Goal: Transaction & Acquisition: Download file/media

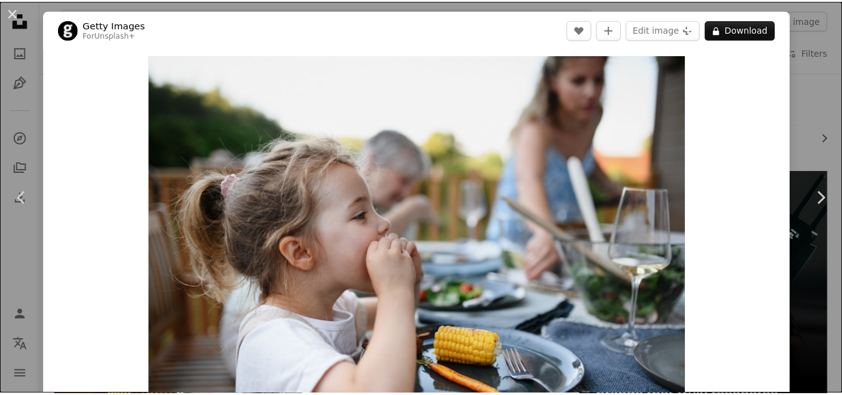
scroll to position [2464, 0]
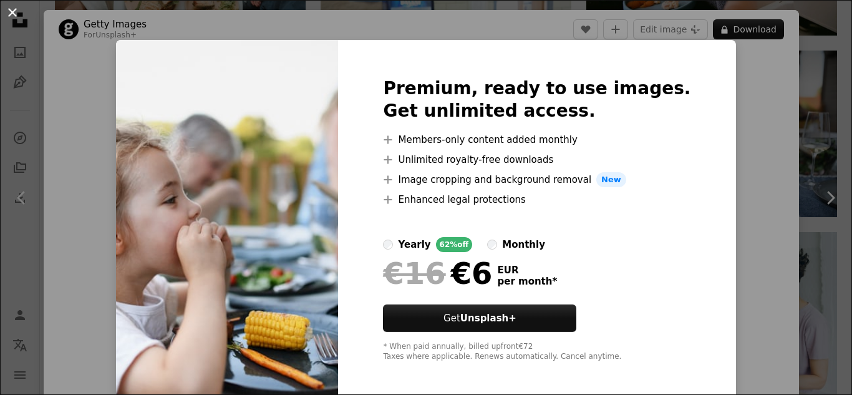
click at [6, 11] on button "An X shape" at bounding box center [12, 12] width 15 height 15
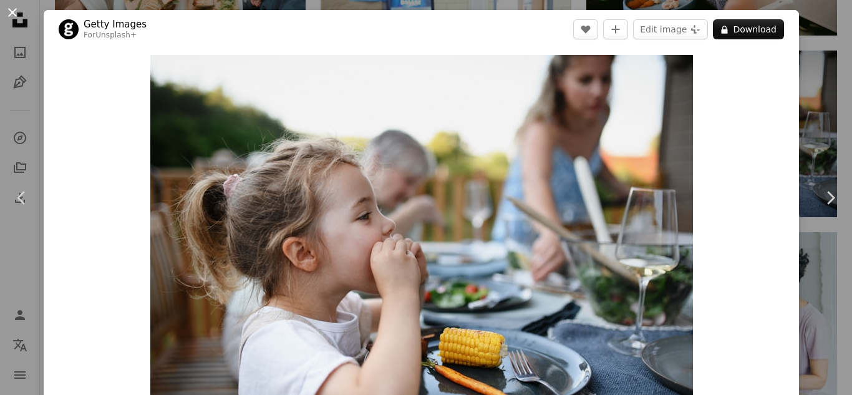
click at [16, 14] on button "An X shape" at bounding box center [12, 12] width 15 height 15
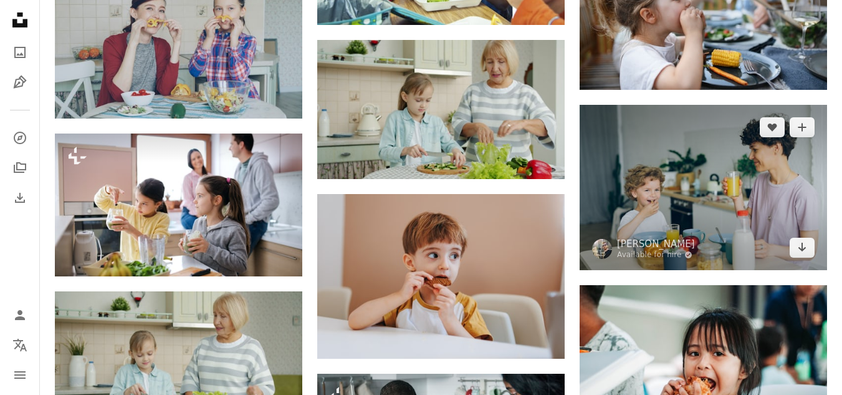
scroll to position [2589, 0]
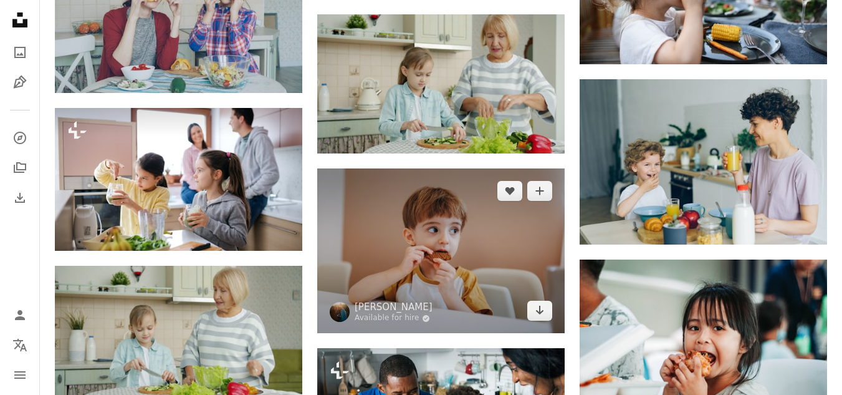
click at [472, 219] on img at bounding box center [441, 250] width 248 height 165
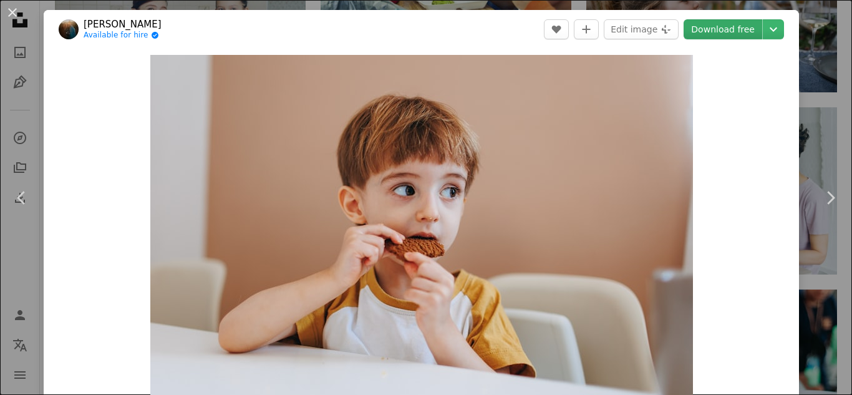
click at [713, 32] on link "Download free" at bounding box center [722, 29] width 79 height 20
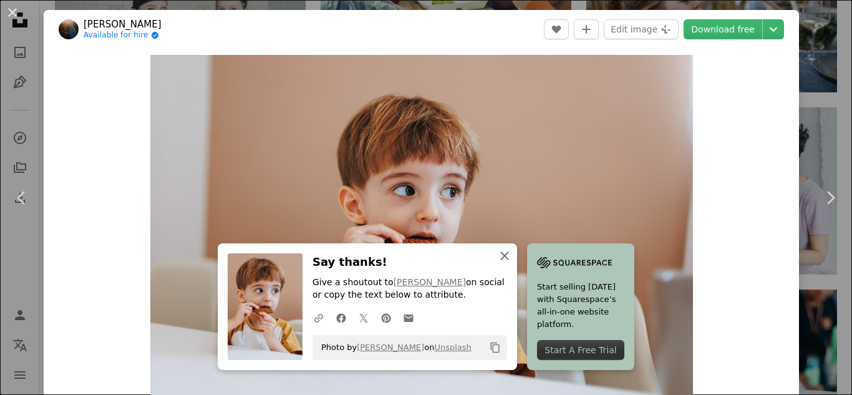
click at [500, 256] on icon "button" at bounding box center [504, 255] width 9 height 9
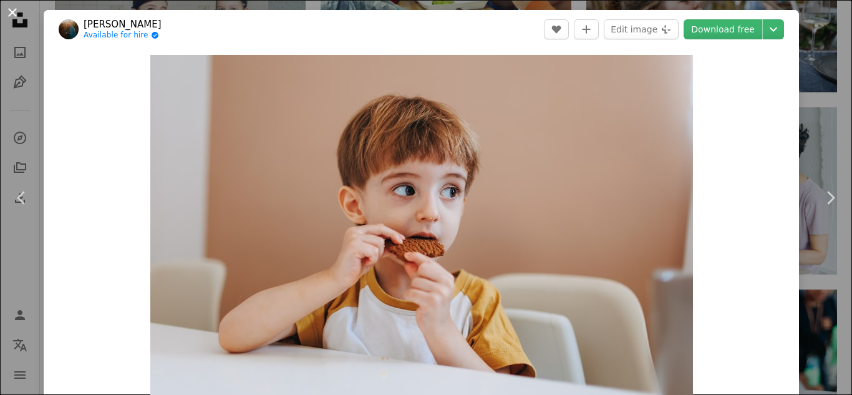
click at [11, 8] on button "An X shape" at bounding box center [12, 12] width 15 height 15
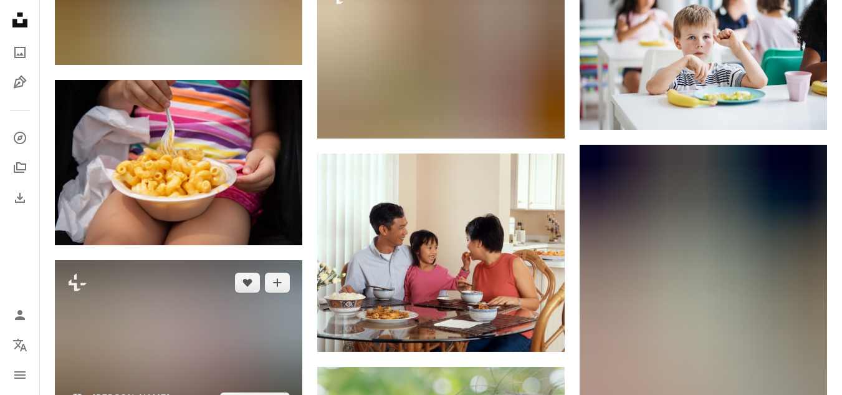
scroll to position [6143, 0]
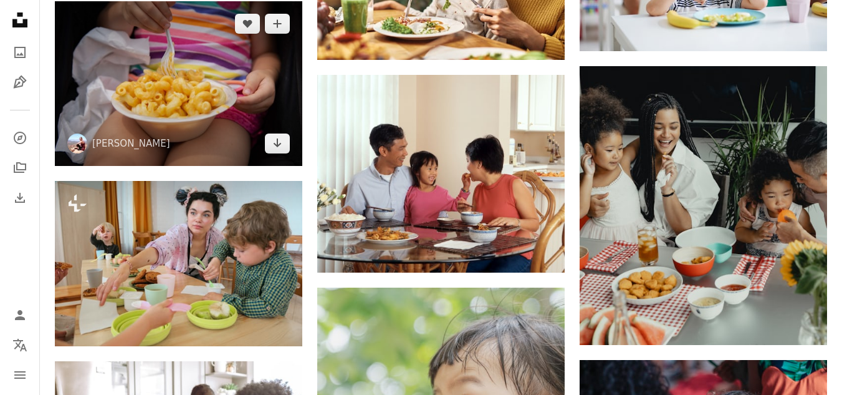
click at [200, 82] on img at bounding box center [179, 83] width 248 height 165
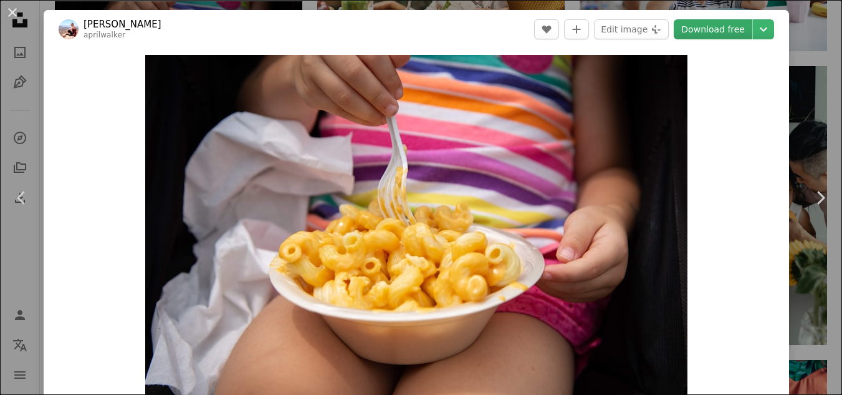
click at [723, 30] on link "Download free" at bounding box center [713, 29] width 79 height 20
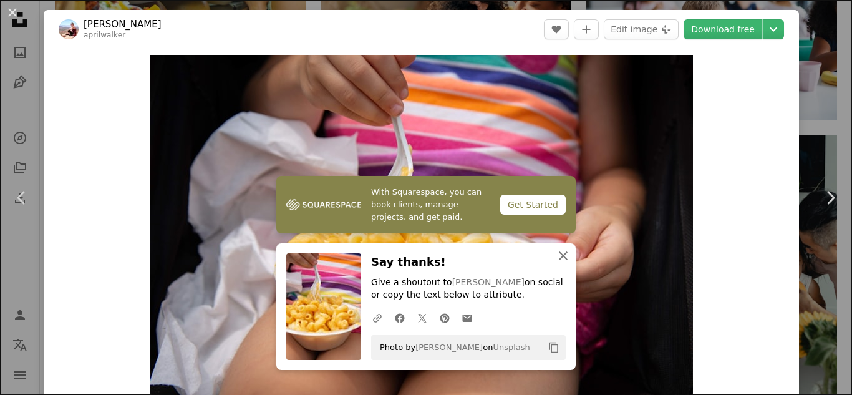
click at [559, 254] on icon "button" at bounding box center [563, 255] width 9 height 9
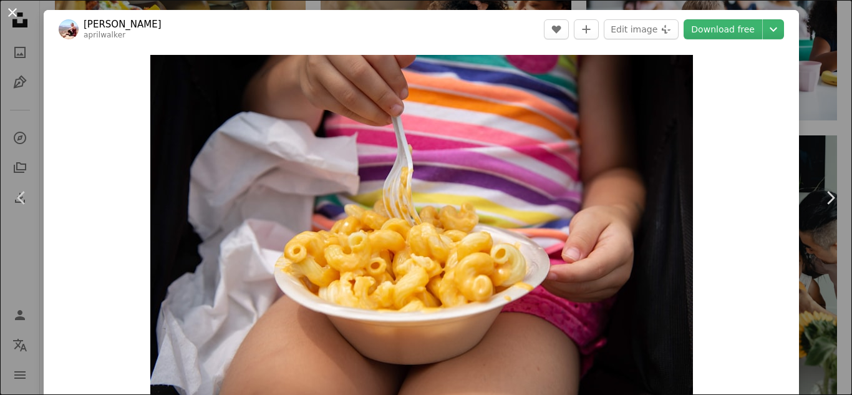
click at [13, 14] on button "An X shape" at bounding box center [12, 12] width 15 height 15
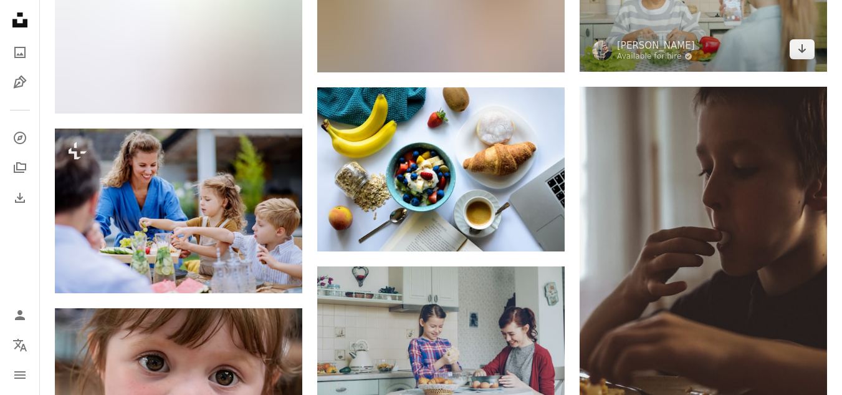
scroll to position [10446, 0]
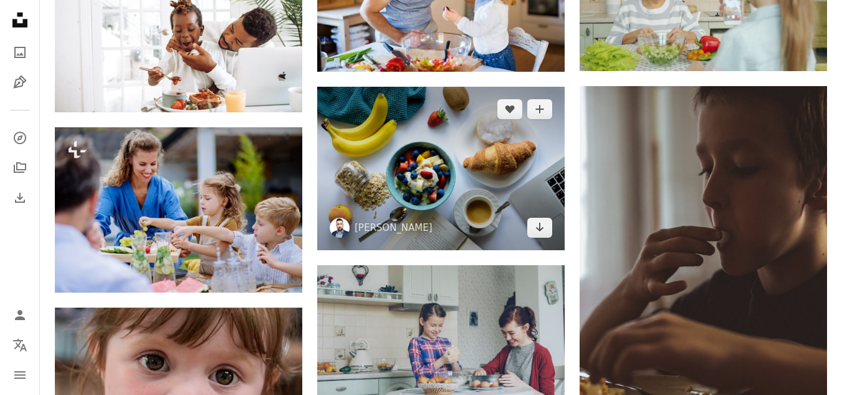
click at [431, 177] on img at bounding box center [441, 169] width 248 height 164
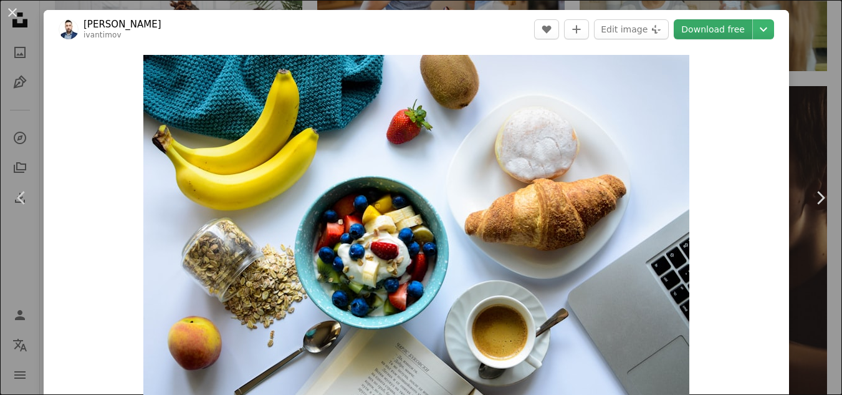
click at [713, 32] on link "Download free" at bounding box center [713, 29] width 79 height 20
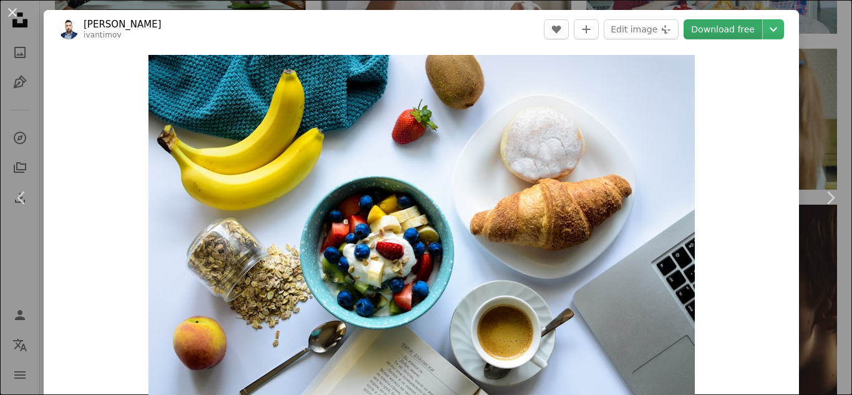
click at [713, 32] on link "Download free" at bounding box center [722, 29] width 79 height 20
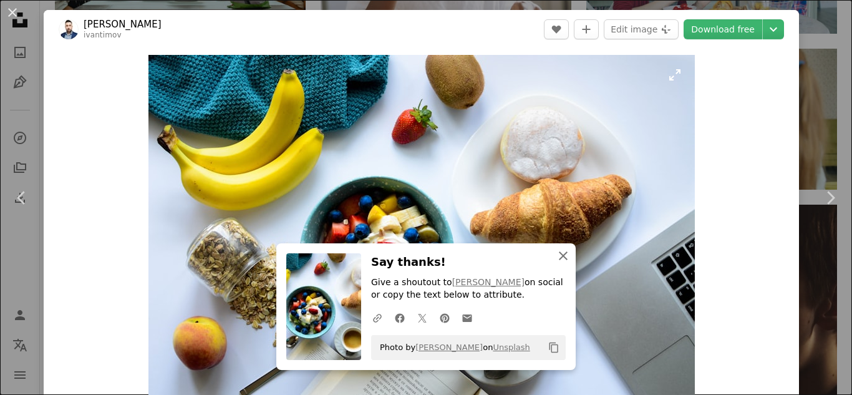
click at [556, 253] on icon "An X shape" at bounding box center [563, 255] width 15 height 15
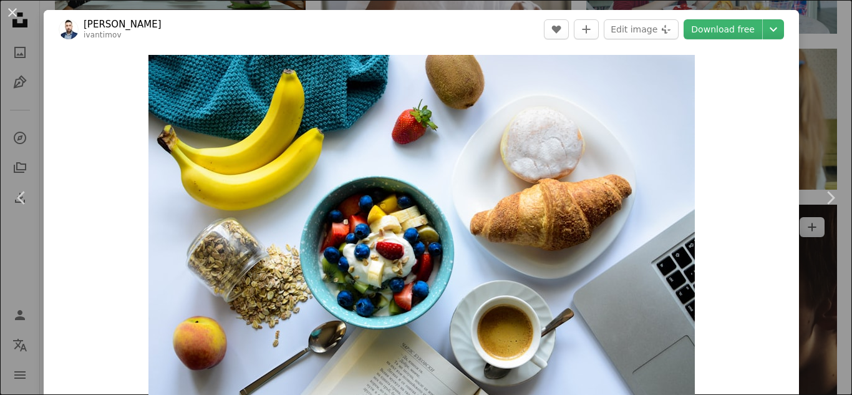
drag, startPoint x: 11, startPoint y: 11, endPoint x: 644, endPoint y: 187, distance: 656.3
click at [11, 11] on button "An X shape" at bounding box center [12, 12] width 15 height 15
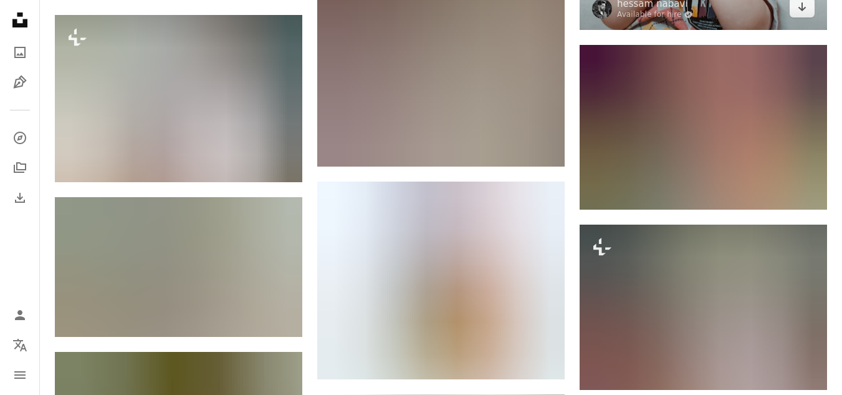
scroll to position [12005, 0]
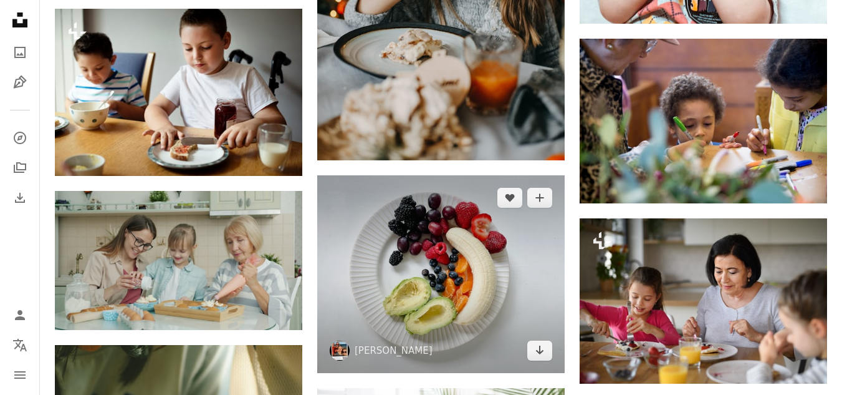
click at [431, 267] on img at bounding box center [441, 274] width 248 height 198
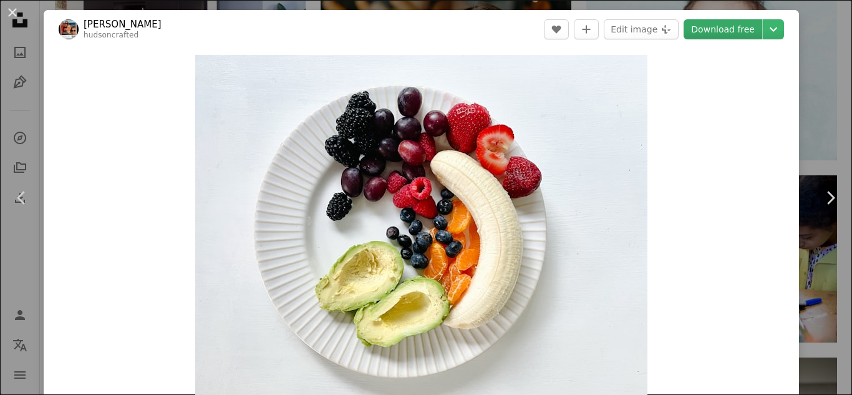
click at [715, 27] on link "Download free" at bounding box center [722, 29] width 79 height 20
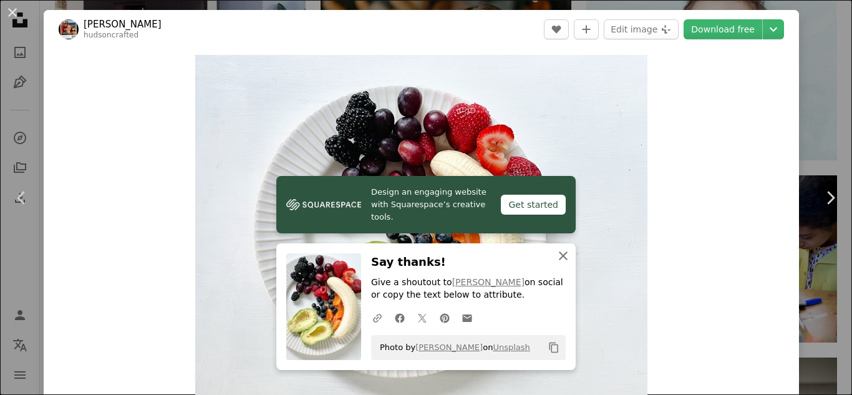
click at [559, 254] on icon "button" at bounding box center [563, 255] width 9 height 9
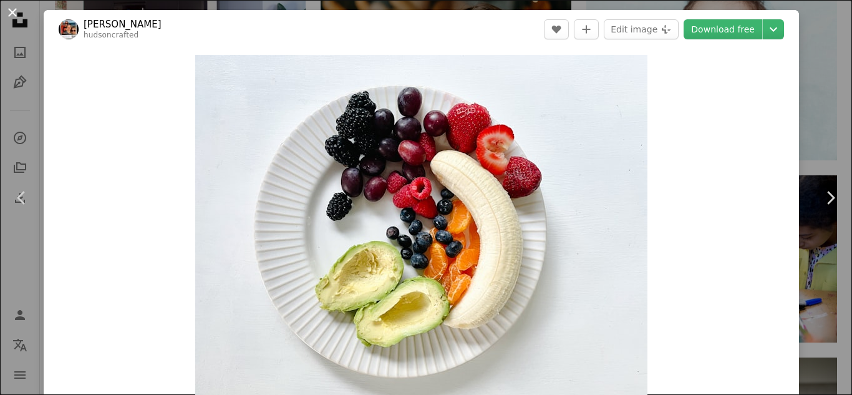
click at [11, 9] on button "An X shape" at bounding box center [12, 12] width 15 height 15
